Goal: Book appointment/travel/reservation

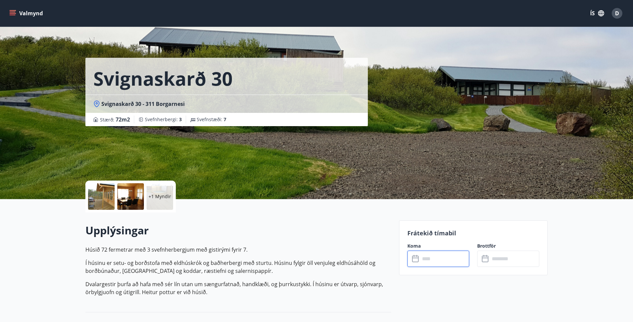
click at [443, 263] on input "text" at bounding box center [445, 259] width 50 height 16
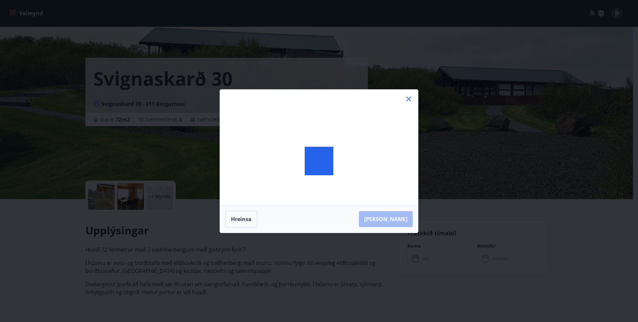
click at [409, 97] on icon at bounding box center [409, 99] width 8 height 8
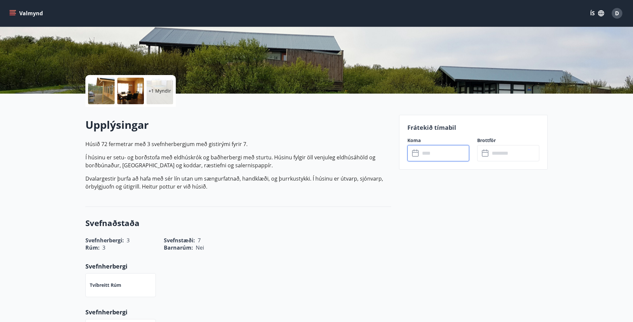
scroll to position [110, 0]
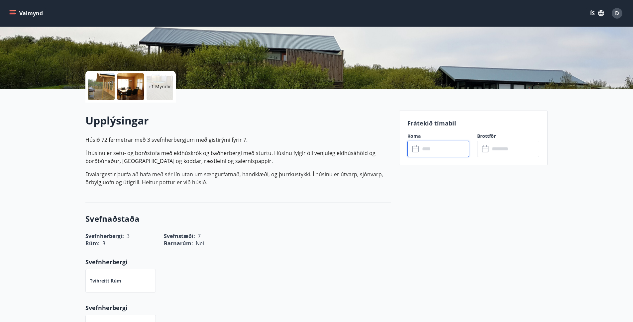
click at [429, 148] on input "text" at bounding box center [445, 149] width 50 height 16
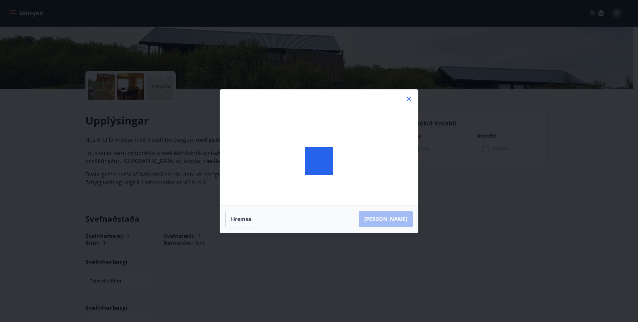
click at [411, 98] on icon at bounding box center [409, 99] width 8 height 8
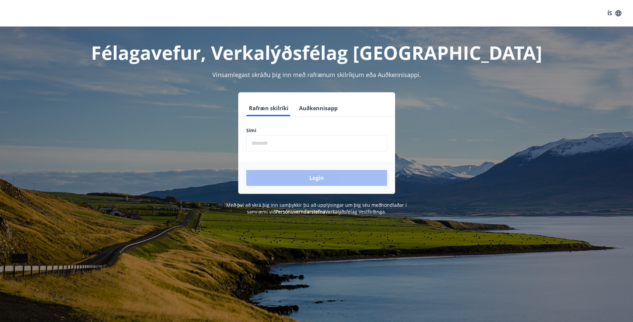
click at [305, 142] on input "phone" at bounding box center [316, 143] width 141 height 16
type input "********"
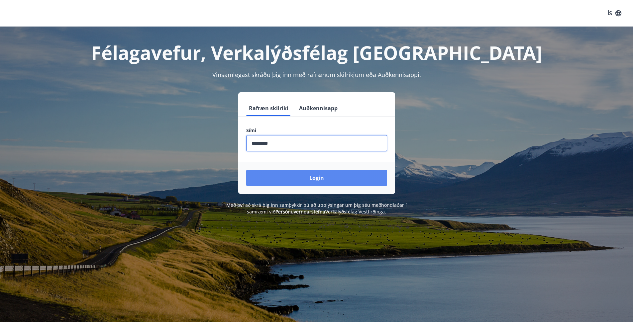
click at [302, 178] on button "Login" at bounding box center [316, 178] width 141 height 16
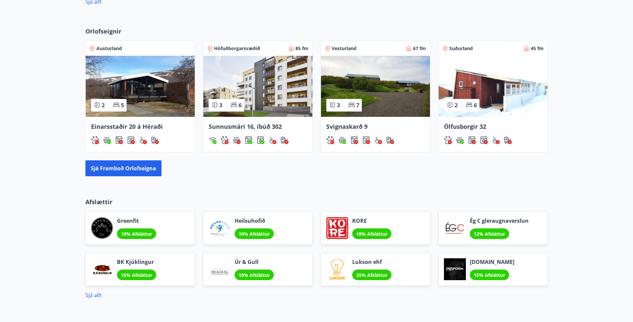
scroll to position [320, 0]
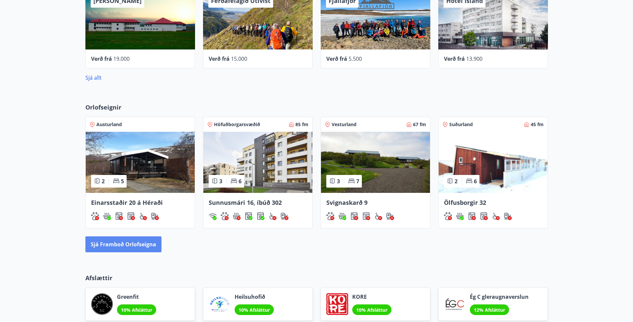
click at [124, 244] on button "Sjá framboð orlofseigna" at bounding box center [123, 245] width 76 height 16
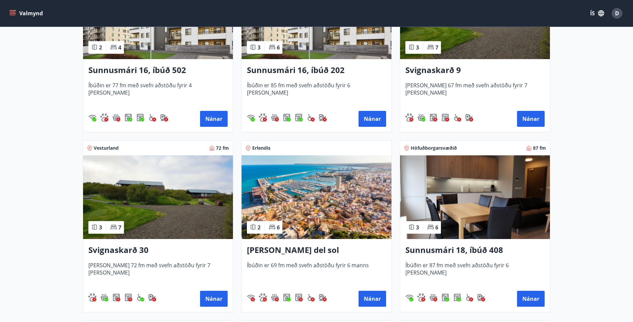
scroll to position [372, 0]
click at [145, 225] on img at bounding box center [158, 197] width 150 height 84
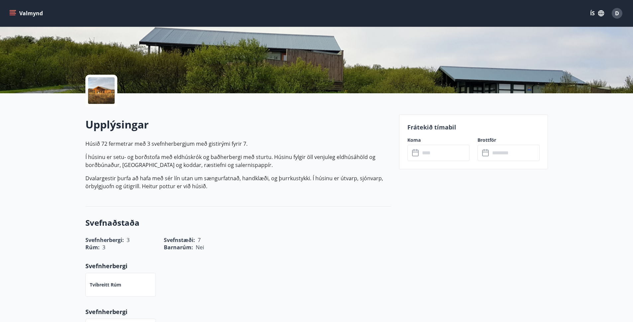
scroll to position [106, 0]
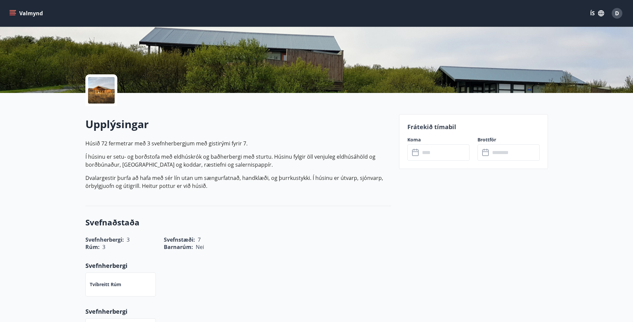
click at [429, 152] on input "text" at bounding box center [445, 153] width 50 height 16
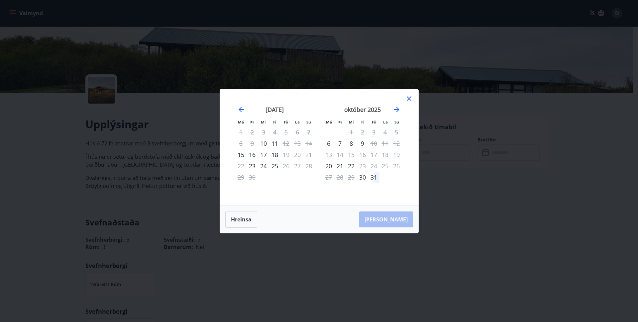
click at [277, 154] on div "18" at bounding box center [274, 154] width 11 height 11
click at [298, 156] on div "20" at bounding box center [297, 154] width 11 height 11
click at [287, 155] on div "19" at bounding box center [285, 154] width 11 height 11
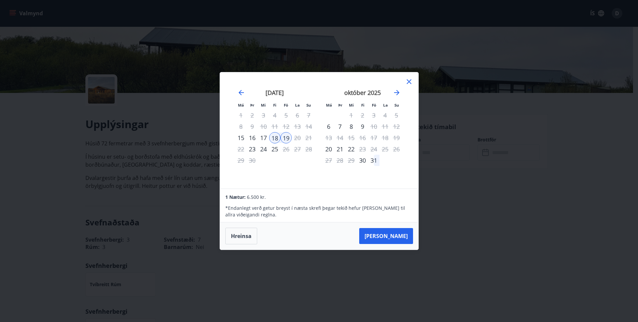
click at [410, 82] on icon at bounding box center [409, 82] width 8 height 8
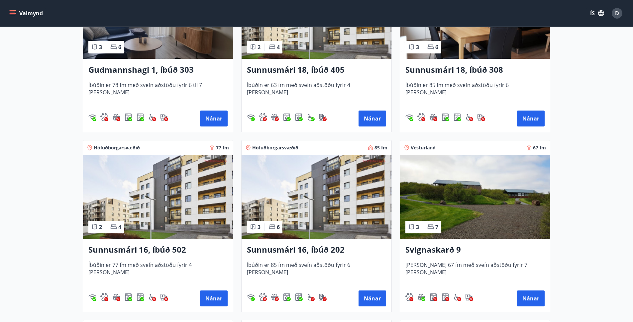
click at [469, 177] on img at bounding box center [475, 197] width 150 height 84
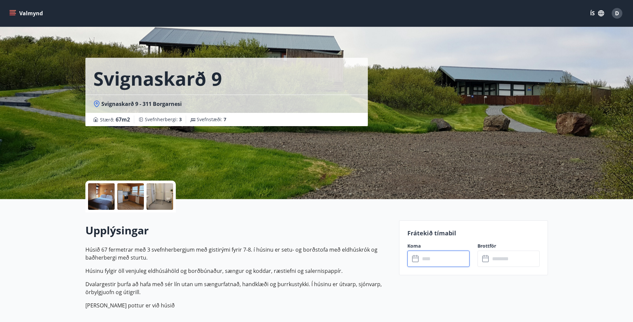
click at [450, 263] on input "text" at bounding box center [445, 259] width 50 height 16
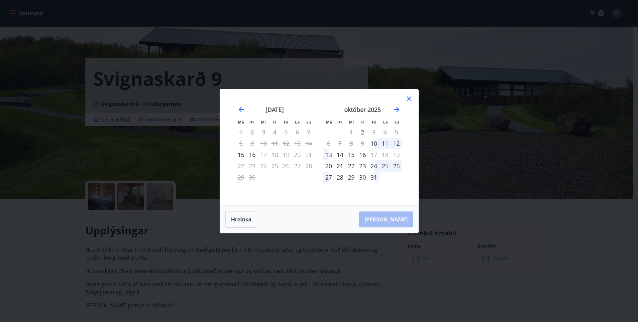
click at [286, 155] on div "19" at bounding box center [285, 154] width 11 height 11
click at [283, 154] on div "19" at bounding box center [285, 154] width 11 height 11
click at [284, 156] on div "19" at bounding box center [285, 154] width 11 height 11
click at [276, 155] on div "18" at bounding box center [274, 154] width 11 height 11
click at [277, 151] on div "18" at bounding box center [274, 154] width 11 height 11
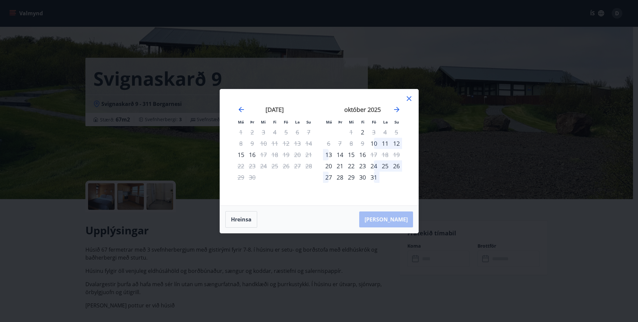
click at [280, 155] on div "19" at bounding box center [285, 154] width 11 height 11
click at [408, 98] on icon at bounding box center [409, 98] width 5 height 5
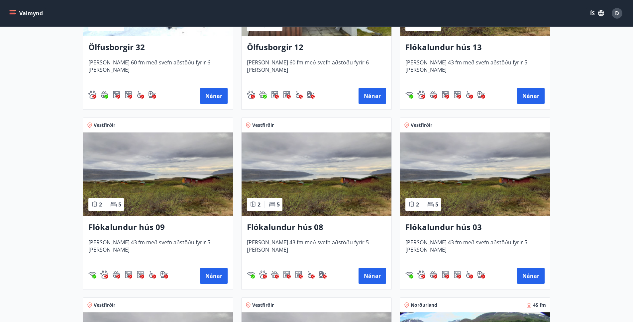
scroll to position [877, 0]
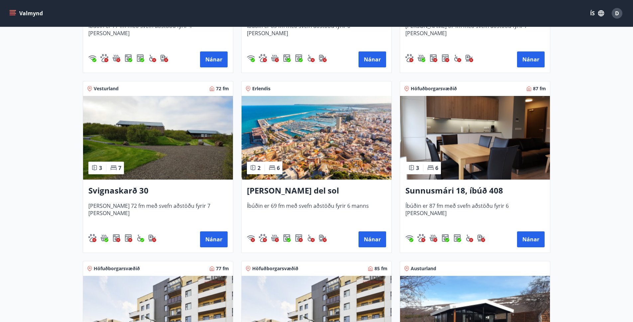
click at [167, 155] on img at bounding box center [158, 138] width 150 height 84
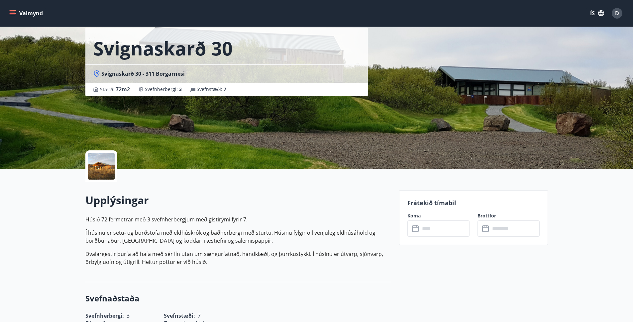
scroll to position [58, 0]
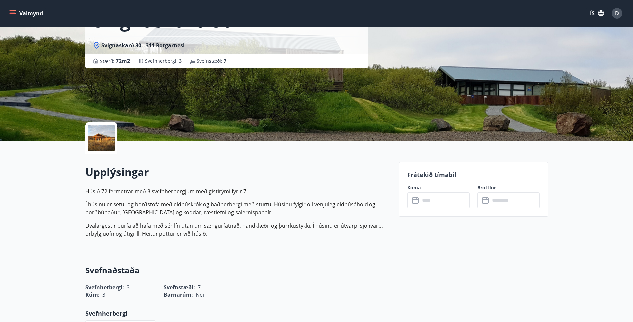
click at [428, 200] on input "text" at bounding box center [445, 200] width 50 height 16
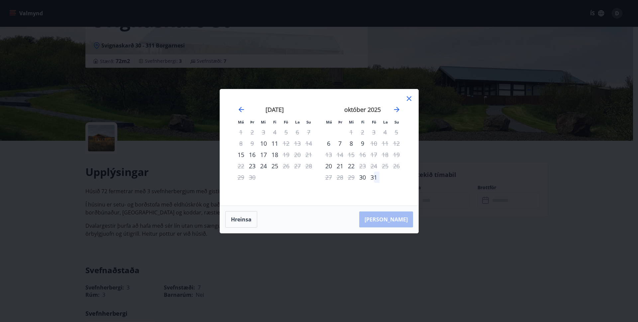
click at [275, 156] on div "18" at bounding box center [274, 154] width 11 height 11
click at [409, 99] on icon at bounding box center [409, 99] width 8 height 8
